Goal: Information Seeking & Learning: Learn about a topic

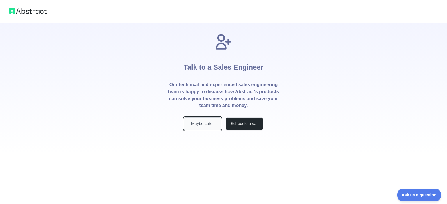
click at [209, 119] on button "Maybe Later" at bounding box center [202, 124] width 37 height 13
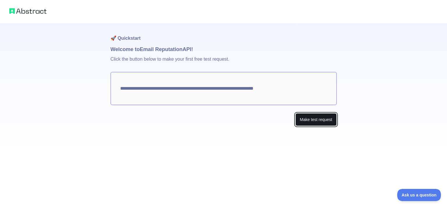
click at [306, 122] on button "Make test request" at bounding box center [315, 119] width 41 height 13
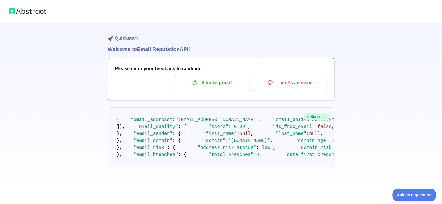
click at [325, 118] on span "Success" at bounding box center [316, 116] width 25 height 7
click at [214, 92] on div "Please enter your feedback to continue It looks good! There's an issue" at bounding box center [221, 79] width 226 height 42
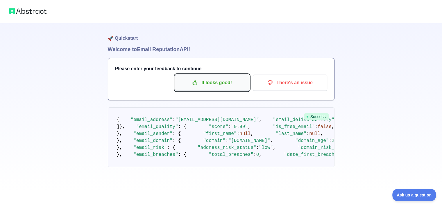
click at [214, 87] on p "It looks good!" at bounding box center [212, 83] width 66 height 10
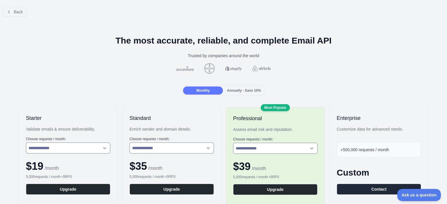
click at [15, 18] on div "Back" at bounding box center [223, 11] width 447 height 19
click at [16, 15] on button "Back" at bounding box center [15, 12] width 24 height 10
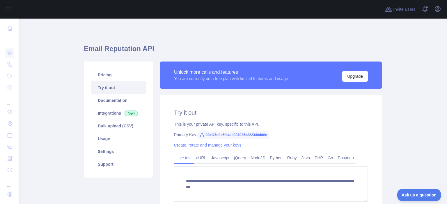
click at [228, 132] on span "92af47d0c6fb4ed387035e222340dd8c" at bounding box center [233, 135] width 72 height 9
click at [228, 135] on span "92af47d0c6fb4ed387035e222340dd8c" at bounding box center [233, 135] width 72 height 9
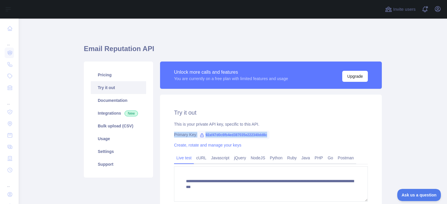
click at [228, 135] on span "92af47d0c6fb4ed387035e222340dd8c" at bounding box center [233, 135] width 72 height 9
click at [442, 8] on button "Open user menu" at bounding box center [437, 8] width 9 height 9
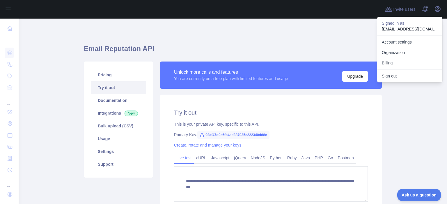
click at [418, 24] on p "Signed in as" at bounding box center [410, 23] width 56 height 6
click at [97, 151] on link "Settings" at bounding box center [118, 151] width 55 height 13
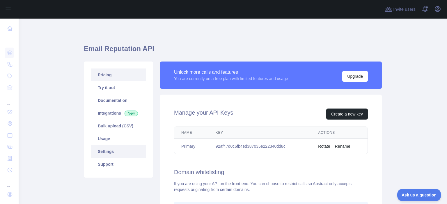
click at [121, 81] on link "Pricing" at bounding box center [118, 75] width 55 height 13
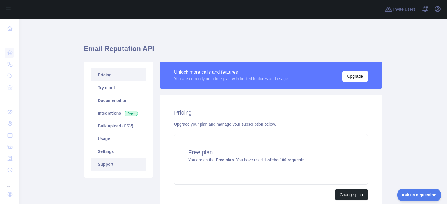
click at [107, 159] on link "Support" at bounding box center [118, 164] width 55 height 13
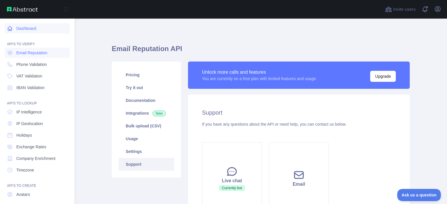
click at [42, 26] on link "Dashboard" at bounding box center [37, 28] width 65 height 10
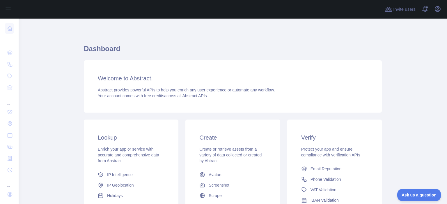
scroll to position [85, 0]
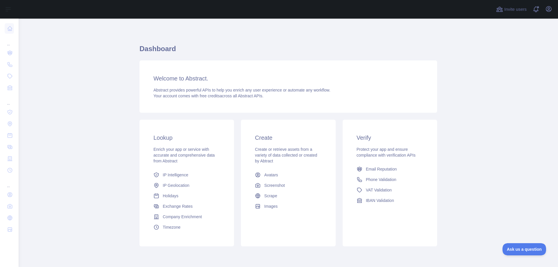
click at [188, 86] on div "Welcome to Abstract. Abstract provides powerful APIs to help you enrich any use…" at bounding box center [289, 86] width 298 height 52
click at [549, 9] on icon "button" at bounding box center [549, 9] width 7 height 7
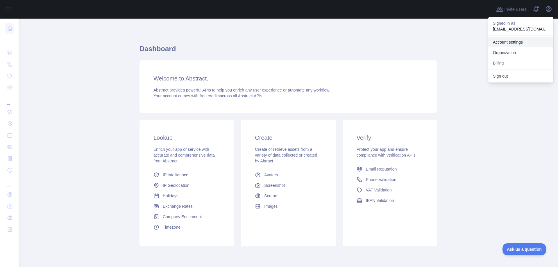
click at [521, 46] on link "Account settings" at bounding box center [521, 42] width 65 height 10
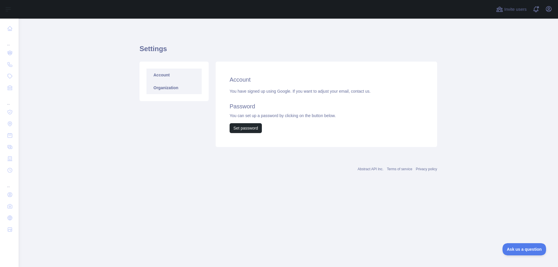
click at [159, 89] on link "Organization" at bounding box center [174, 87] width 55 height 13
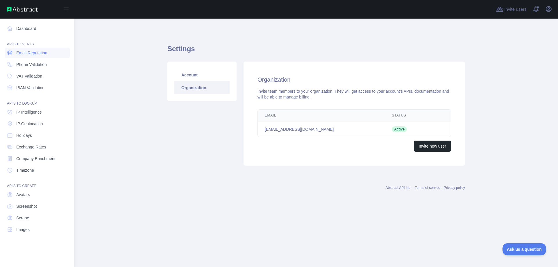
click at [45, 56] on link "Email Reputation" at bounding box center [37, 53] width 65 height 10
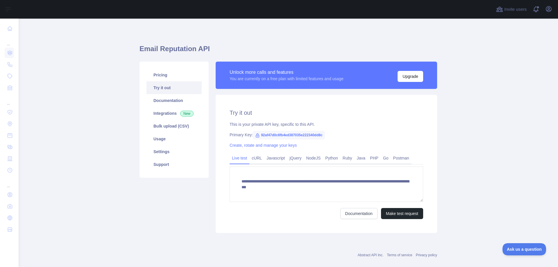
click at [280, 136] on span "92af47d0c6fb4ed387035e222340dd8c" at bounding box center [289, 135] width 72 height 9
click at [277, 145] on link "Create, rotate and manage your keys" at bounding box center [263, 145] width 67 height 5
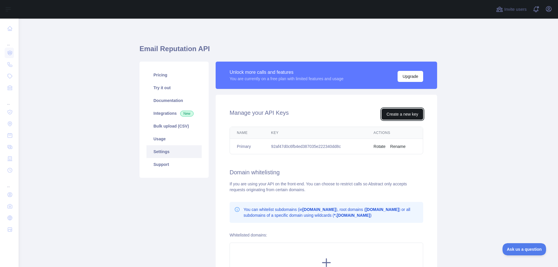
click at [387, 117] on button "Create a new key" at bounding box center [403, 114] width 42 height 11
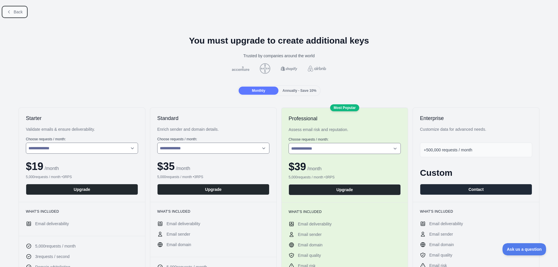
click at [17, 11] on span "Back" at bounding box center [18, 12] width 9 height 5
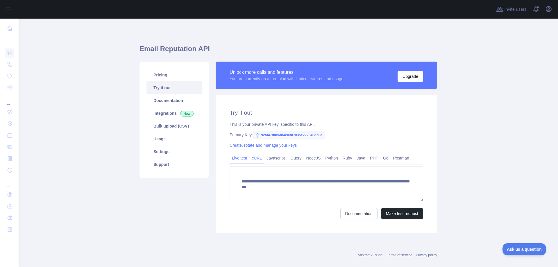
click at [258, 158] on link "cURL" at bounding box center [257, 158] width 15 height 9
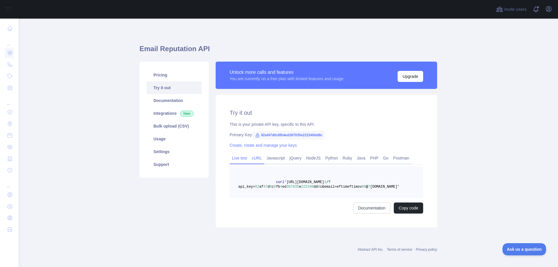
click at [242, 159] on link "Live test" at bounding box center [240, 158] width 20 height 9
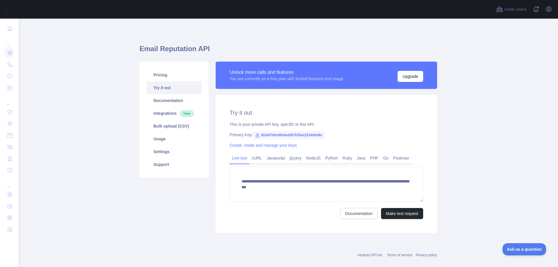
click at [269, 136] on span "92af47d0c6fb4ed387035e222340dd8c" at bounding box center [289, 135] width 72 height 9
click at [260, 135] on span "92af47d0c6fb4ed387035e222340dd8c" at bounding box center [289, 135] width 72 height 9
copy span "92af47d0c6fb4ed387035e222340dd8c"
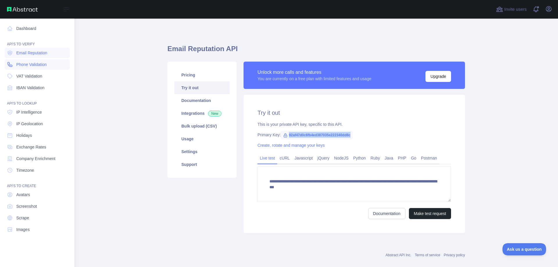
click at [39, 62] on span "Phone Validation" at bounding box center [31, 65] width 31 height 6
click at [37, 74] on span "VAT Validation" at bounding box center [29, 76] width 26 height 6
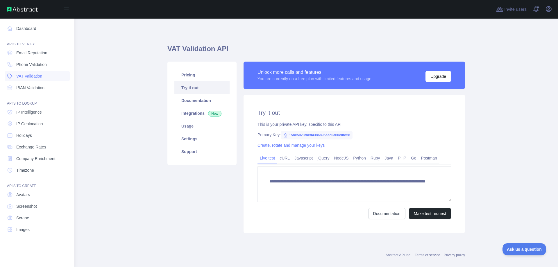
click at [35, 80] on link "VAT Validation" at bounding box center [37, 76] width 65 height 10
click at [33, 83] on link "IBAN Validation" at bounding box center [37, 88] width 65 height 10
click at [26, 56] on link "Email Reputation" at bounding box center [37, 53] width 65 height 10
click at [44, 68] on link "Phone Validation" at bounding box center [37, 64] width 65 height 10
click at [42, 76] on span "VAT Validation" at bounding box center [29, 76] width 26 height 6
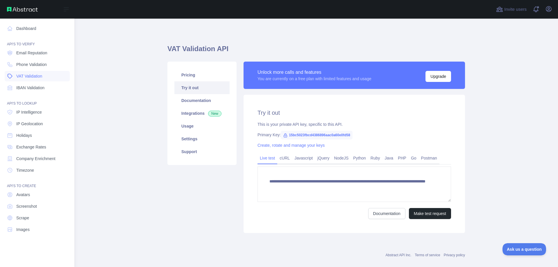
click at [25, 71] on link "VAT Validation" at bounding box center [37, 76] width 65 height 10
click at [30, 65] on span "Phone Validation" at bounding box center [31, 65] width 31 height 6
click at [33, 59] on nav "Dashboard API'S TO VERIFY Email Reputation Phone Validation VAT Validation IBAN…" at bounding box center [37, 138] width 65 height 239
click at [34, 56] on link "Email Reputation" at bounding box center [37, 53] width 65 height 10
